Goal: Task Accomplishment & Management: Manage account settings

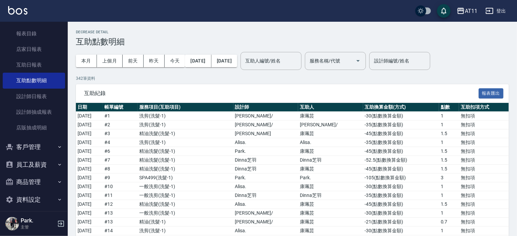
scroll to position [59, 0]
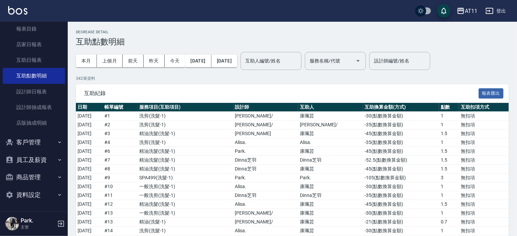
click at [38, 136] on button "客戶管理" at bounding box center [34, 142] width 62 height 18
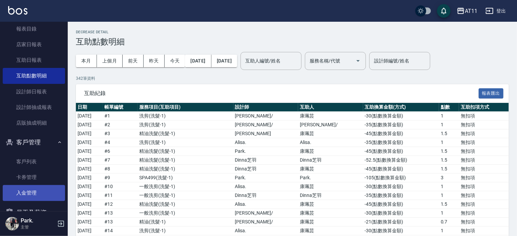
click at [39, 191] on link "入金管理" at bounding box center [34, 193] width 62 height 16
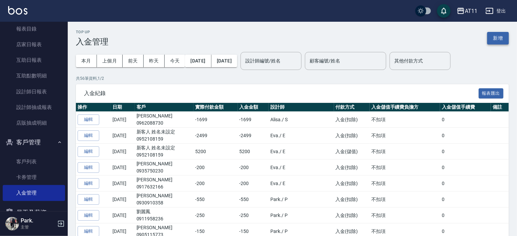
click at [504, 36] on button "新增" at bounding box center [499, 38] width 22 height 13
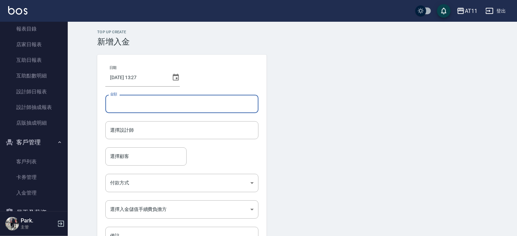
click at [150, 101] on input "金額" at bounding box center [181, 104] width 153 height 18
type input "-550"
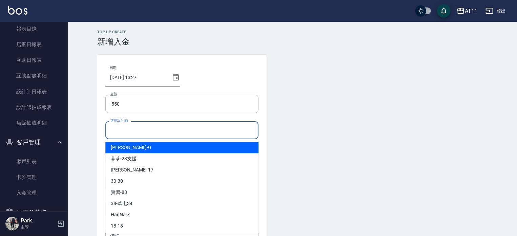
click at [161, 133] on input "選擇設計師" at bounding box center [181, 130] width 147 height 12
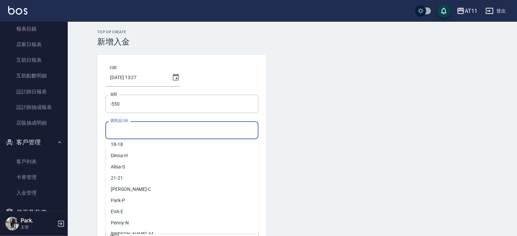
scroll to position [101, 0]
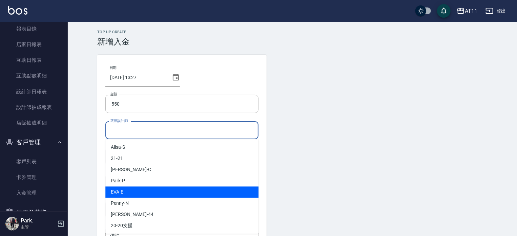
click at [120, 193] on span "[PERSON_NAME]" at bounding box center [117, 191] width 13 height 7
type input "EVA-E"
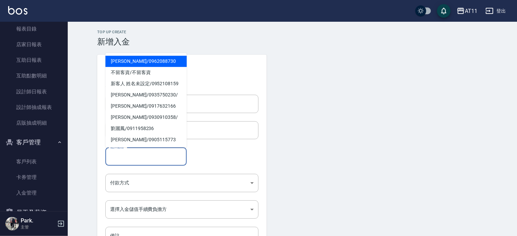
click at [123, 158] on input "選擇顧客" at bounding box center [145, 156] width 75 height 12
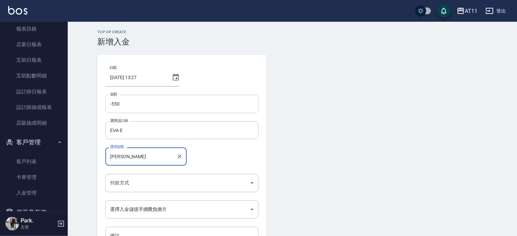
type input "陳"
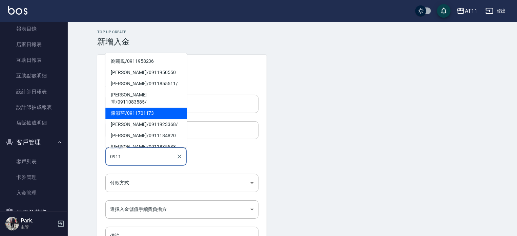
click at [135, 107] on span "[PERSON_NAME]/ 0911701173" at bounding box center [145, 112] width 81 height 11
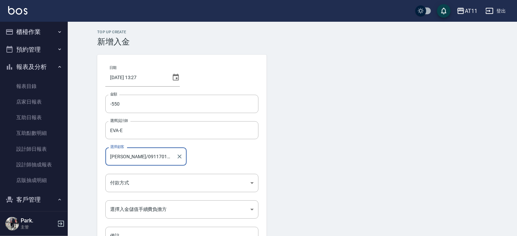
scroll to position [0, 0]
type input "[PERSON_NAME]/0911701173"
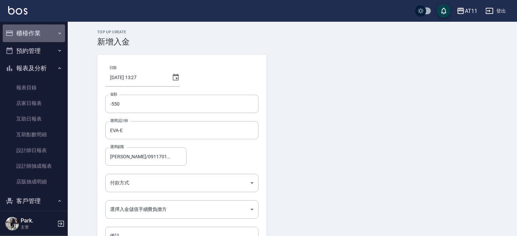
click at [34, 31] on button "櫃檯作業" at bounding box center [34, 33] width 62 height 18
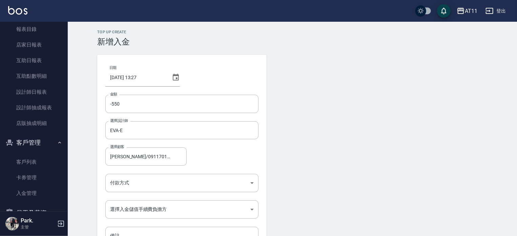
scroll to position [203, 0]
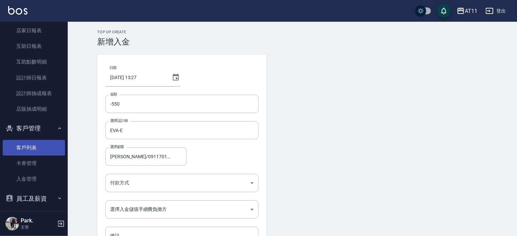
click at [31, 151] on link "客戶列表" at bounding box center [34, 148] width 62 height 16
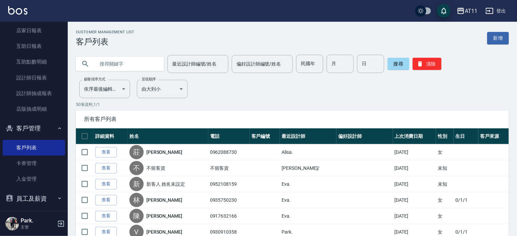
click at [115, 65] on input "text" at bounding box center [127, 64] width 64 height 18
type input "陳"
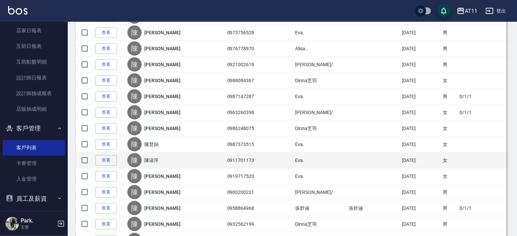
scroll to position [305, 0]
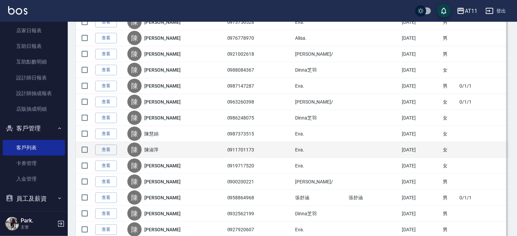
click at [191, 149] on div "[PERSON_NAME]" at bounding box center [175, 149] width 96 height 14
click at [112, 148] on link "查看" at bounding box center [106, 149] width 22 height 11
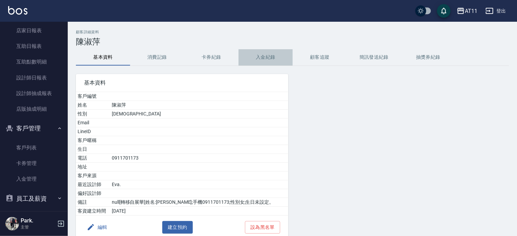
click at [274, 54] on button "入金紀錄" at bounding box center [266, 57] width 54 height 16
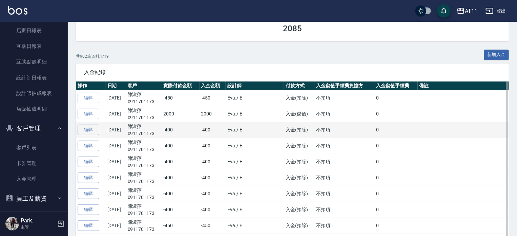
scroll to position [170, 0]
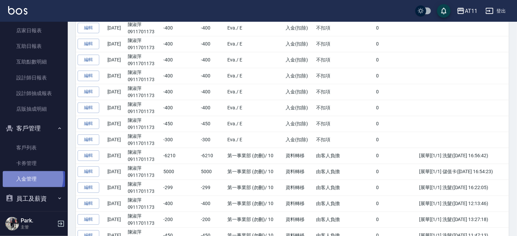
click at [28, 177] on link "入金管理" at bounding box center [34, 179] width 62 height 16
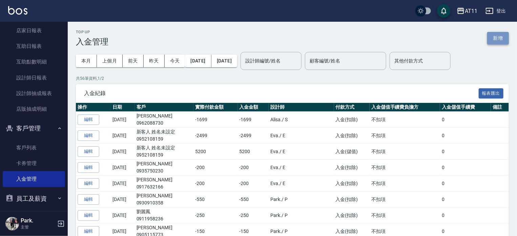
click at [497, 39] on button "新增" at bounding box center [499, 38] width 22 height 13
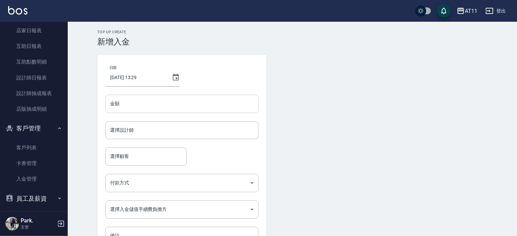
click at [160, 103] on input "金額" at bounding box center [181, 104] width 153 height 18
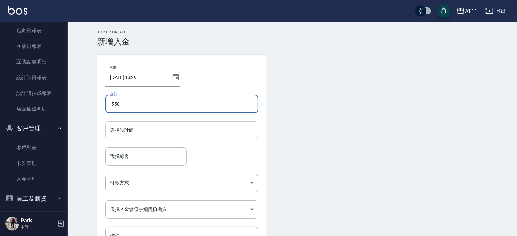
type input "-550"
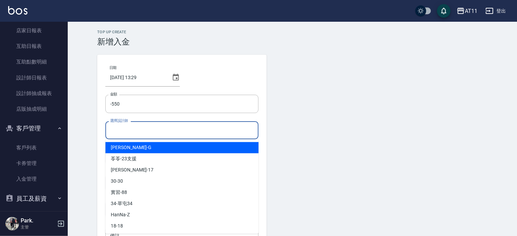
click at [161, 134] on input "選擇設計師" at bounding box center [181, 130] width 147 height 12
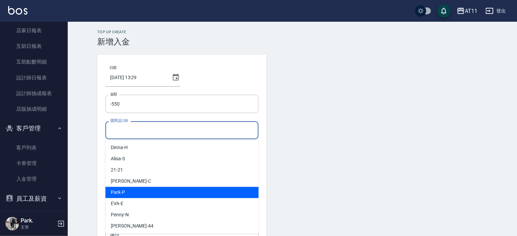
scroll to position [101, 0]
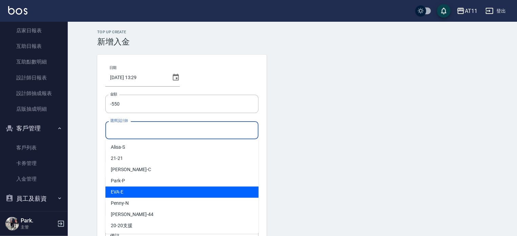
click at [156, 196] on div "[PERSON_NAME]" at bounding box center [181, 191] width 153 height 11
type input "EVA-E"
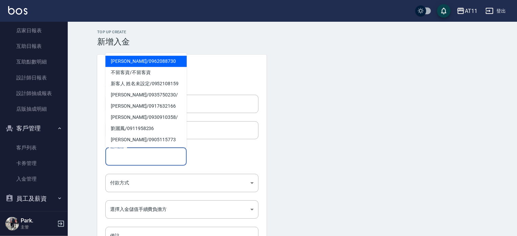
click at [133, 156] on input "選擇顧客" at bounding box center [145, 156] width 75 height 12
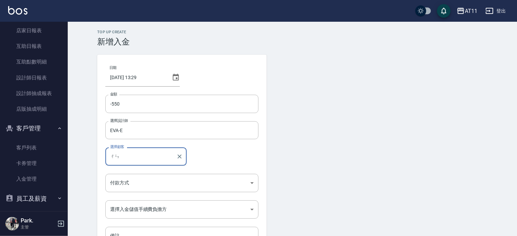
type input "陳"
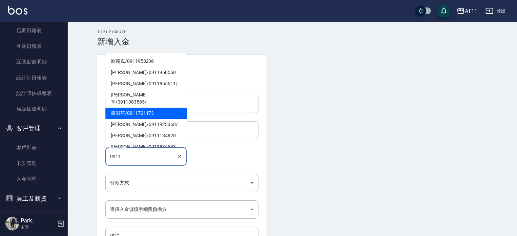
click at [138, 107] on span "[PERSON_NAME]/ 0911701173" at bounding box center [145, 112] width 81 height 11
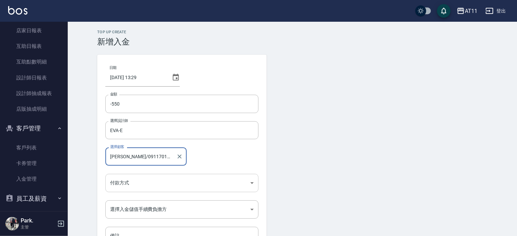
type input "[PERSON_NAME]/0911701173"
click at [139, 183] on body "AT11 登出 櫃檯作業 打帳單 帳單列表 現金收支登錄 材料自購登錄 每日結帳 排班表 現場電腦打卡 掃碼打卡 預約管理 預約管理 單日預約紀錄 單週預約紀…" at bounding box center [258, 140] width 517 height 281
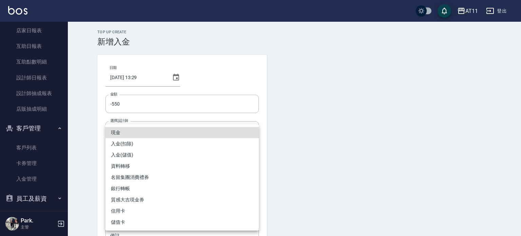
click at [144, 140] on li "入金(扣除)" at bounding box center [181, 143] width 153 height 11
type input "入金(扣除)"
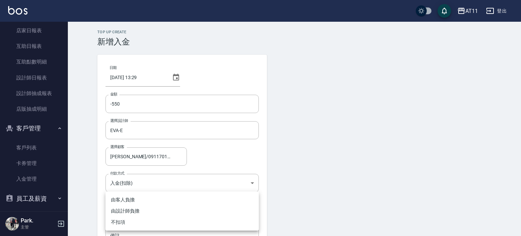
click at [146, 210] on body "AT11 登出 櫃檯作業 打帳單 帳單列表 現金收支登錄 材料自購登錄 每日結帳 排班表 現場電腦打卡 掃碼打卡 預約管理 預約管理 單日預約紀錄 單週預約紀…" at bounding box center [260, 140] width 521 height 281
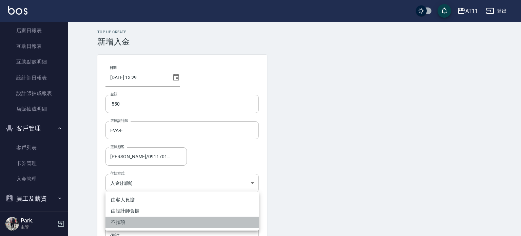
click at [133, 222] on li "不扣項" at bounding box center [181, 221] width 153 height 11
type input "WITHOUTHANDLINGFEE"
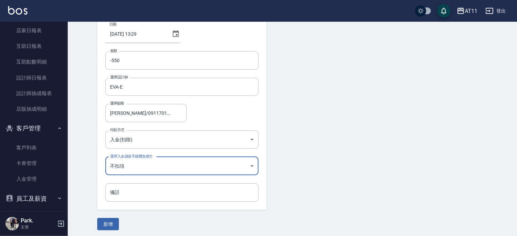
scroll to position [46, 0]
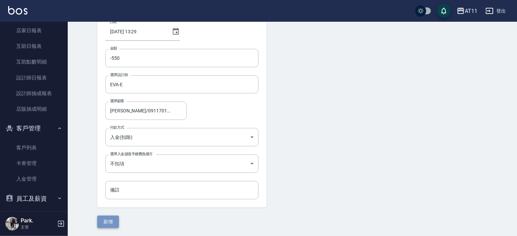
click at [111, 219] on button "新增" at bounding box center [108, 221] width 22 height 13
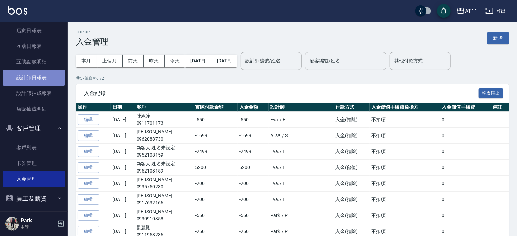
click at [37, 74] on link "設計師日報表" at bounding box center [34, 78] width 62 height 16
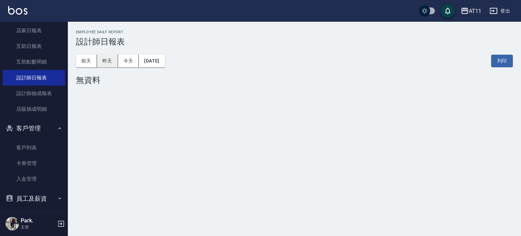
click at [114, 59] on button "昨天" at bounding box center [107, 61] width 21 height 13
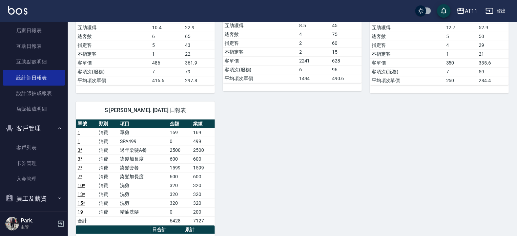
scroll to position [339, 0]
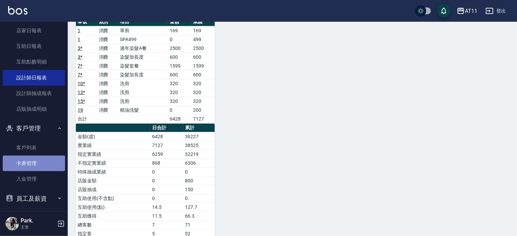
click at [34, 160] on link "卡券管理" at bounding box center [34, 163] width 62 height 16
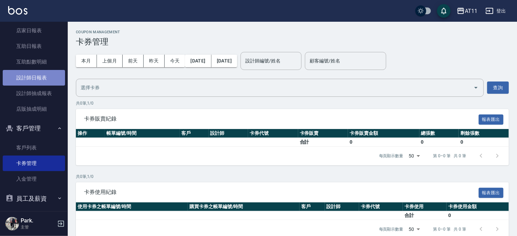
click at [50, 75] on link "設計師日報表" at bounding box center [34, 78] width 62 height 16
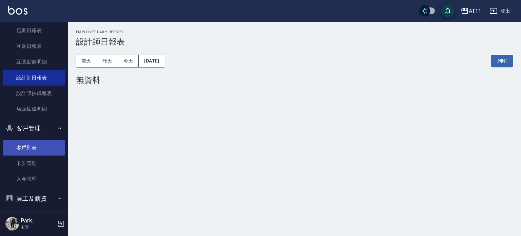
click at [35, 147] on link "客戶列表" at bounding box center [34, 148] width 62 height 16
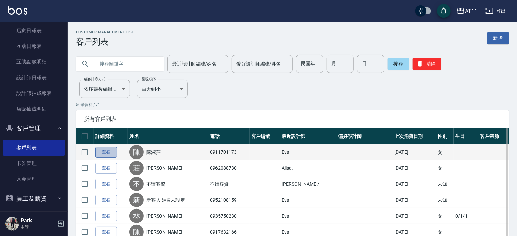
click at [109, 155] on link "查看" at bounding box center [106, 152] width 22 height 11
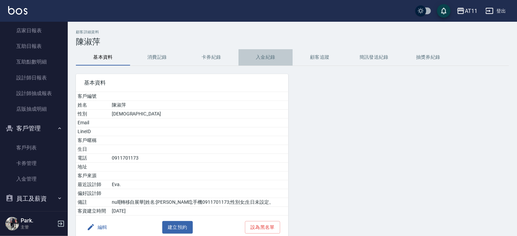
click at [264, 54] on button "入金紀錄" at bounding box center [266, 57] width 54 height 16
